Goal: Transaction & Acquisition: Purchase product/service

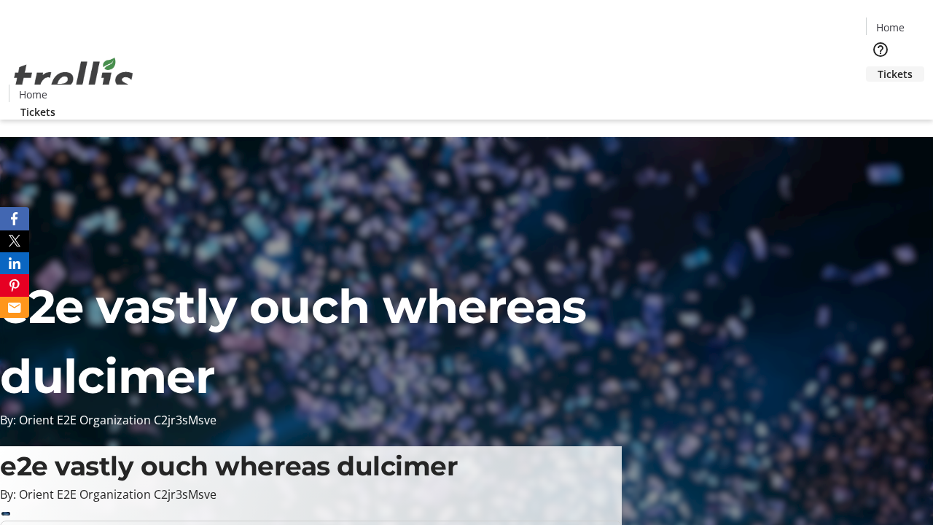
click at [878, 66] on span "Tickets" at bounding box center [895, 73] width 35 height 15
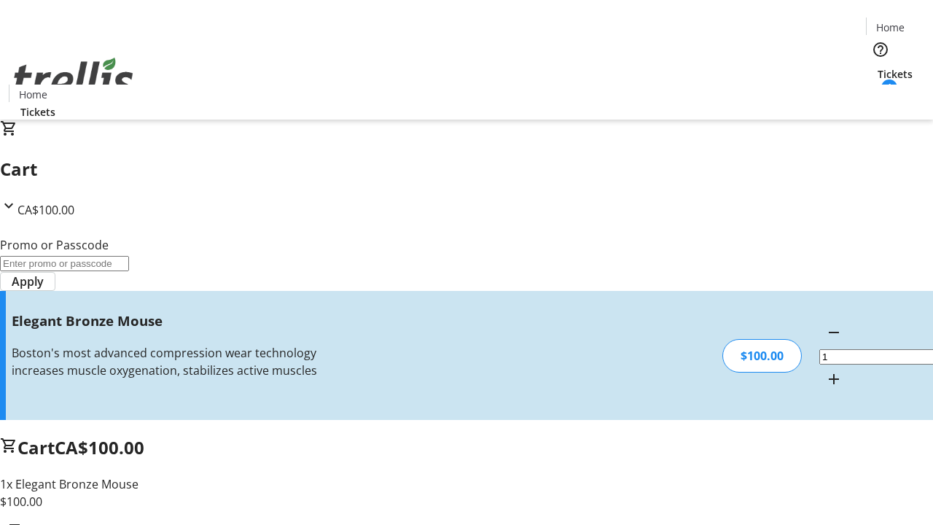
type input "FREE"
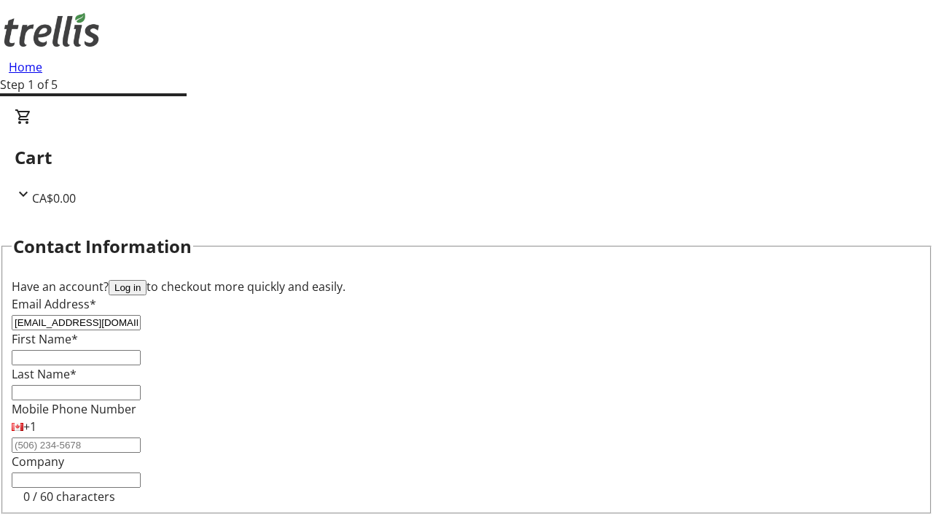
type input "[EMAIL_ADDRESS][DOMAIN_NAME]"
type input "[PERSON_NAME]"
